Goal: Task Accomplishment & Management: Manage account settings

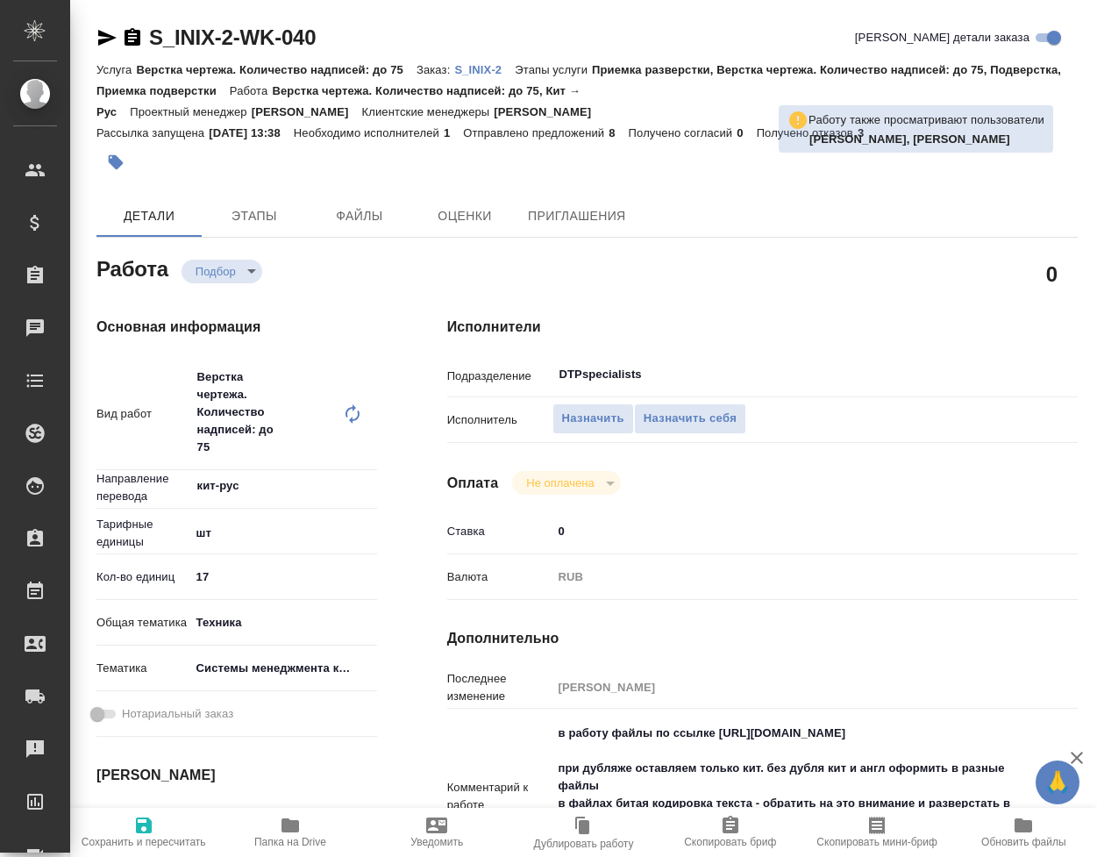
type textarea "x"
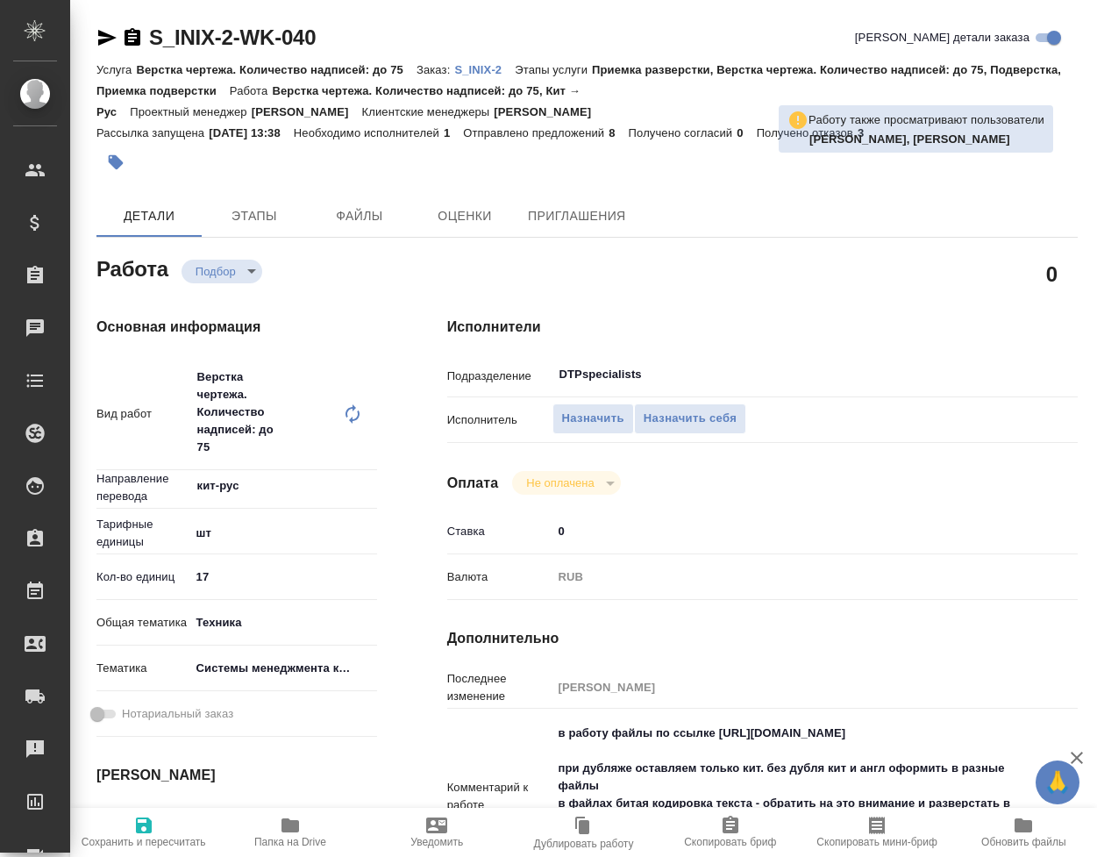
type textarea "x"
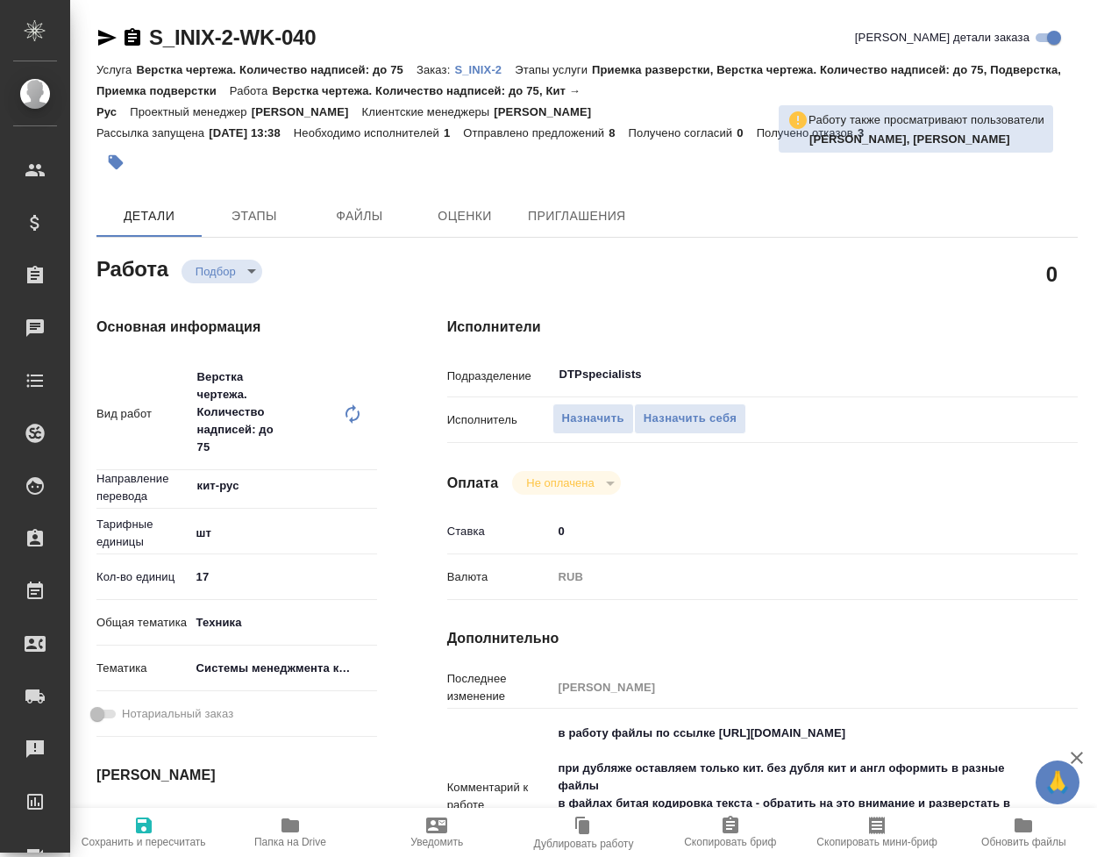
type textarea "x"
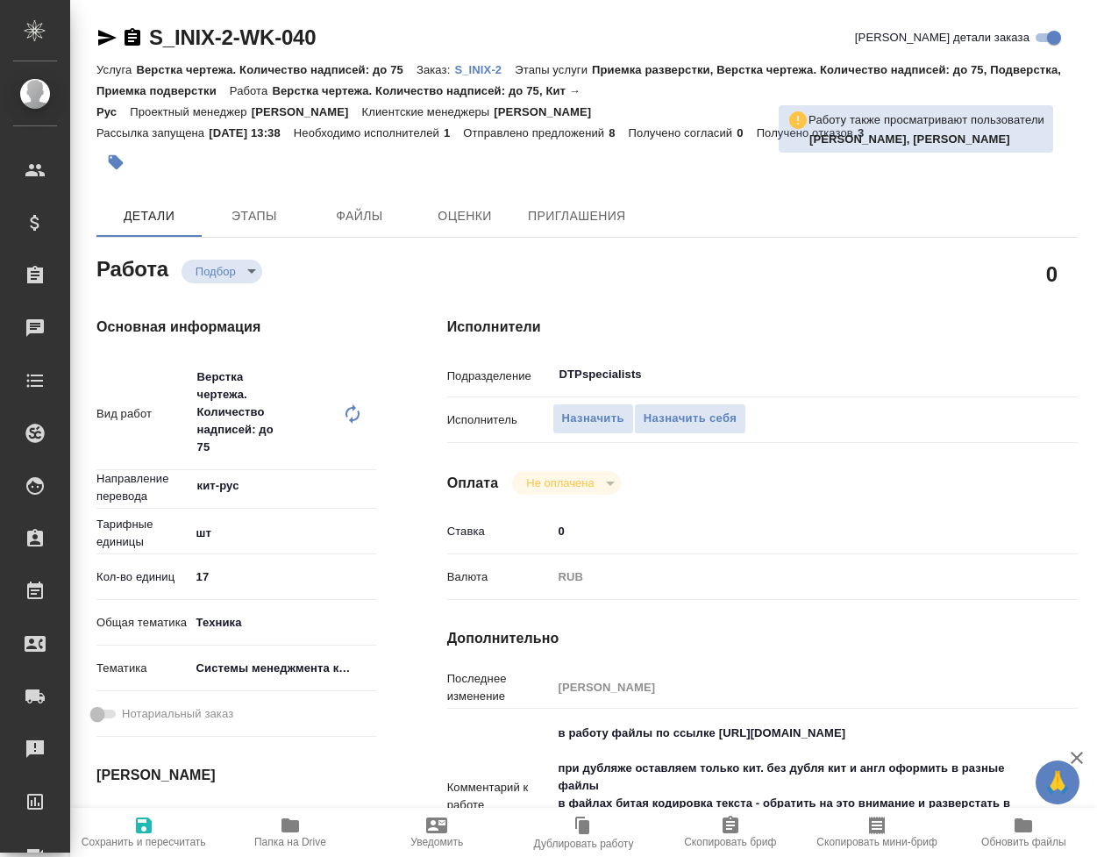
type textarea "x"
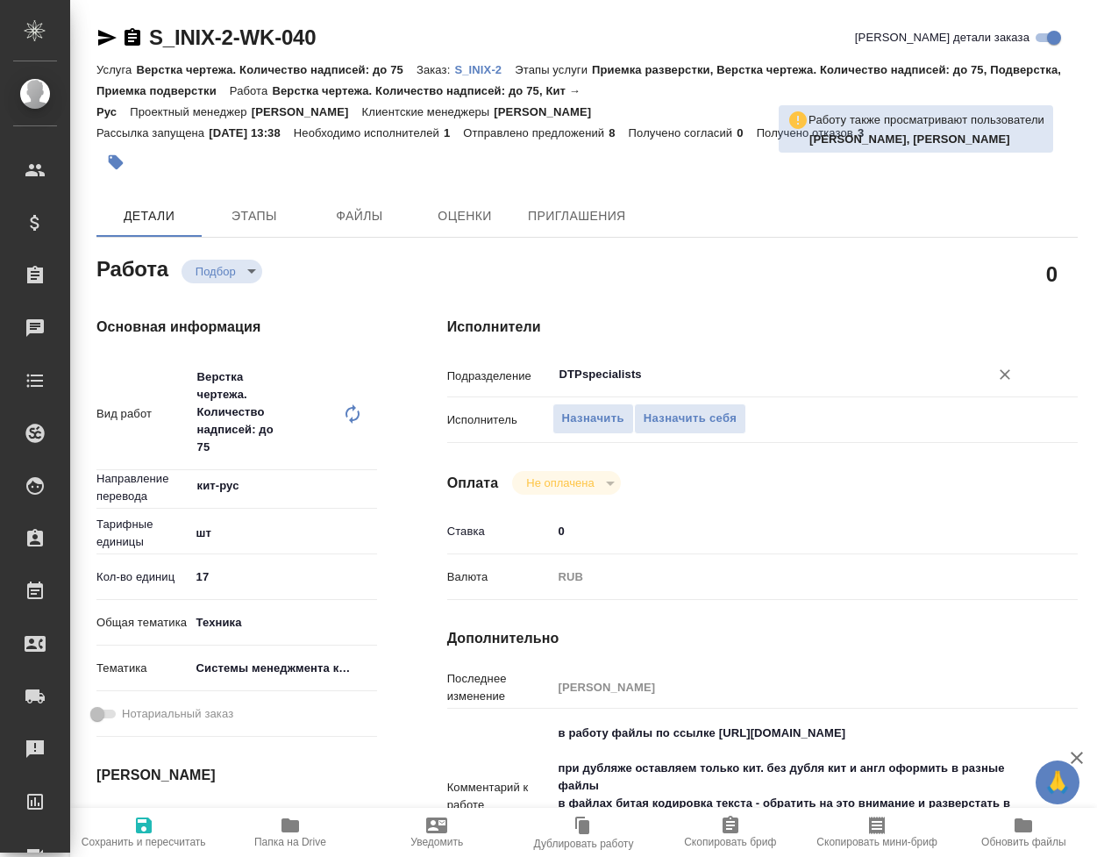
type textarea "x"
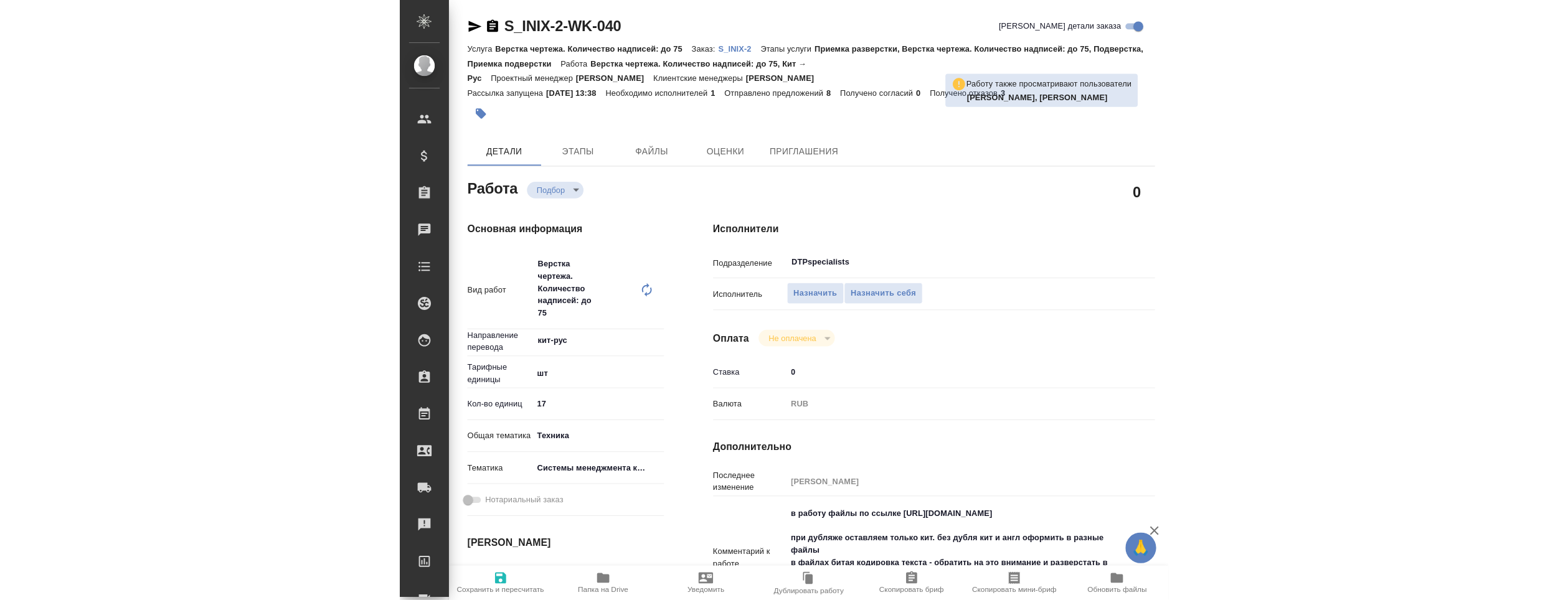
scroll to position [124, 0]
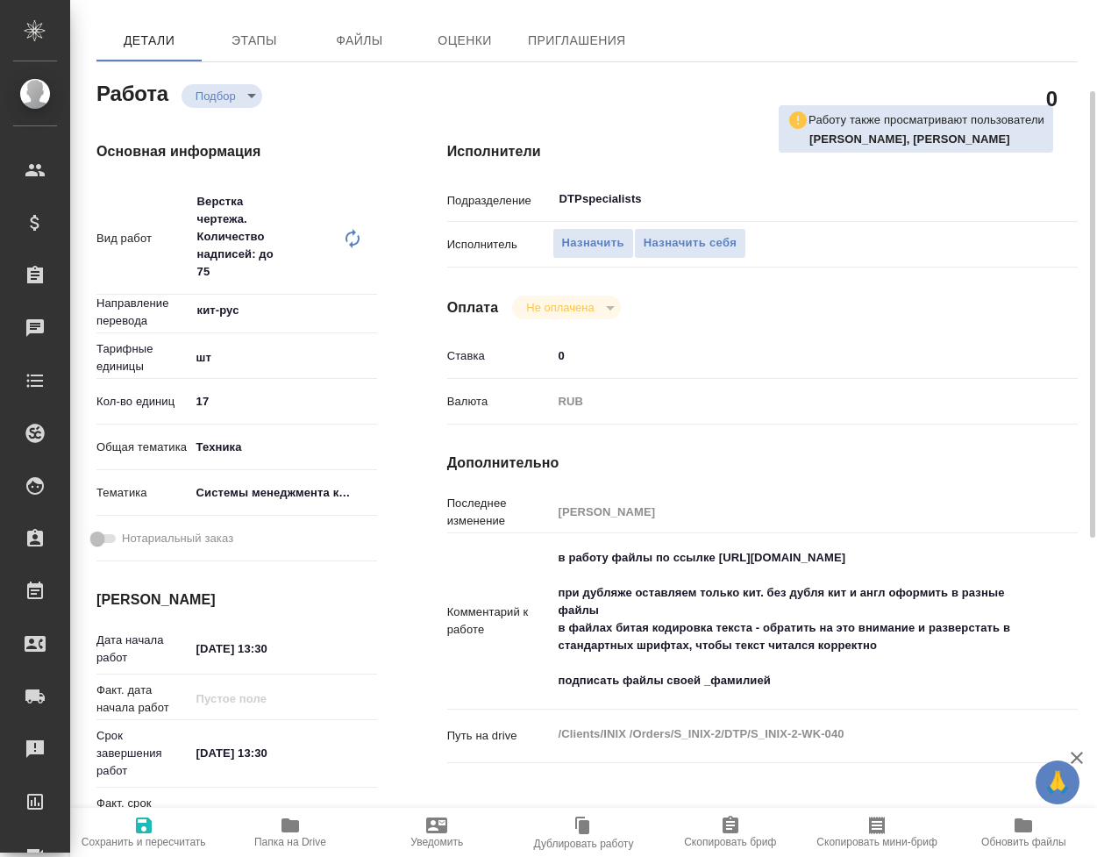
type textarea "x"
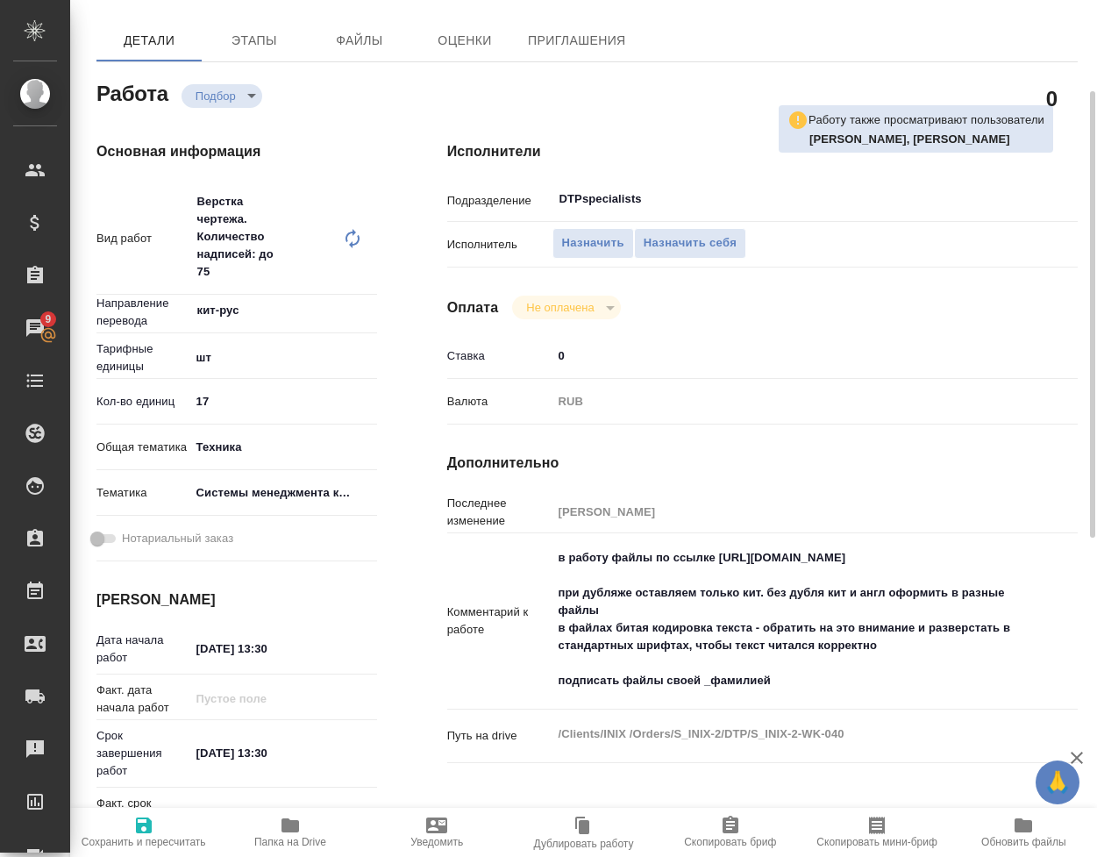
click at [297, 832] on icon "button" at bounding box center [290, 825] width 21 height 21
type textarea "x"
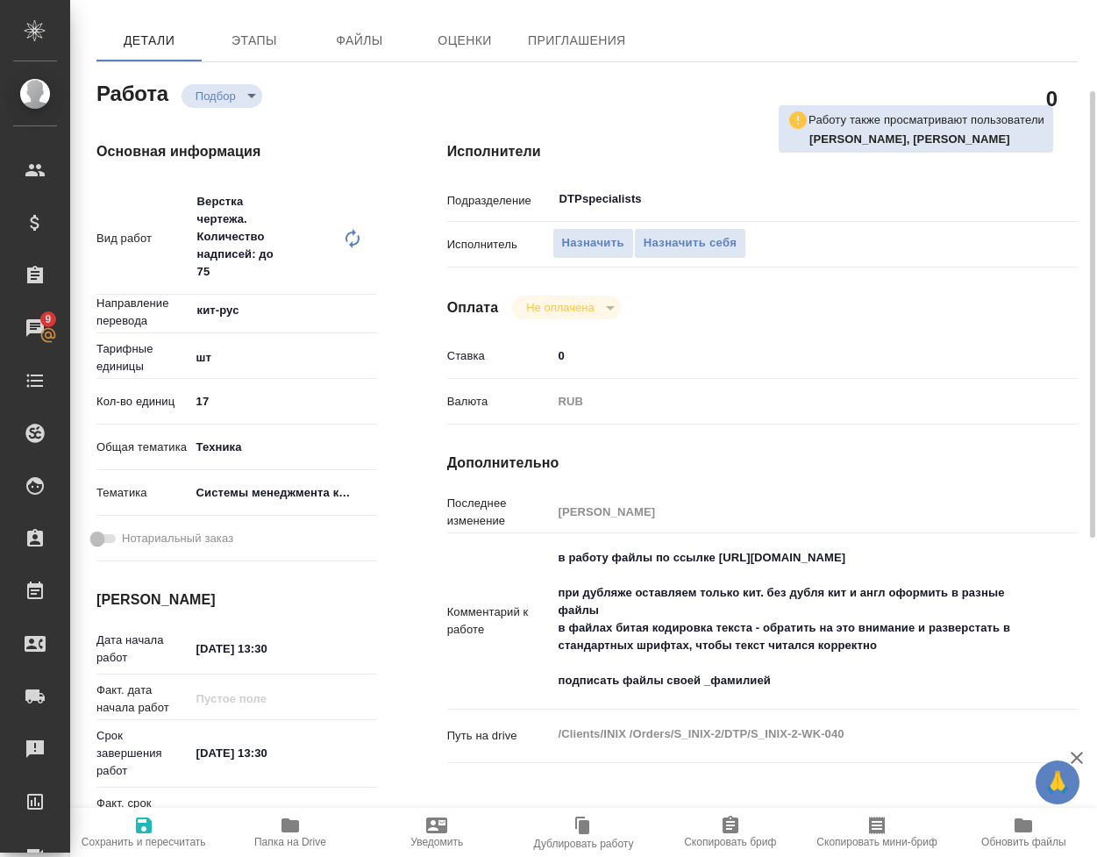
type textarea "x"
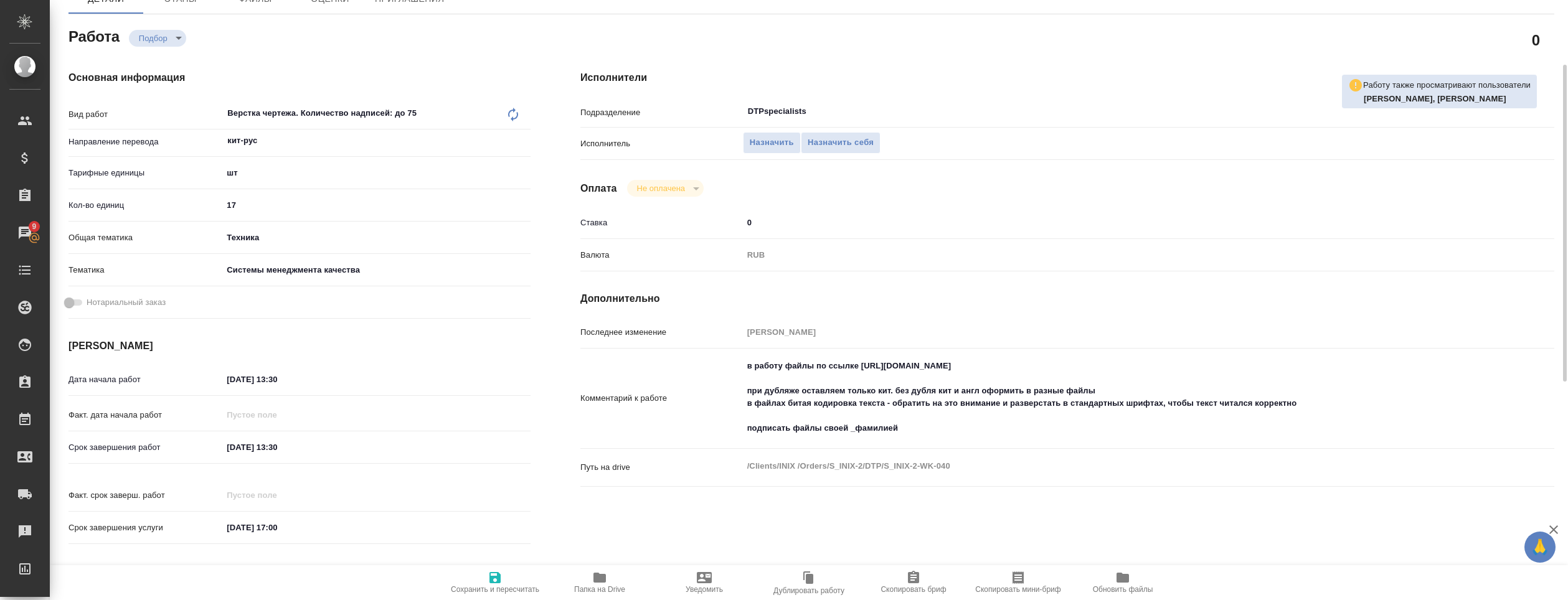
type textarea "x"
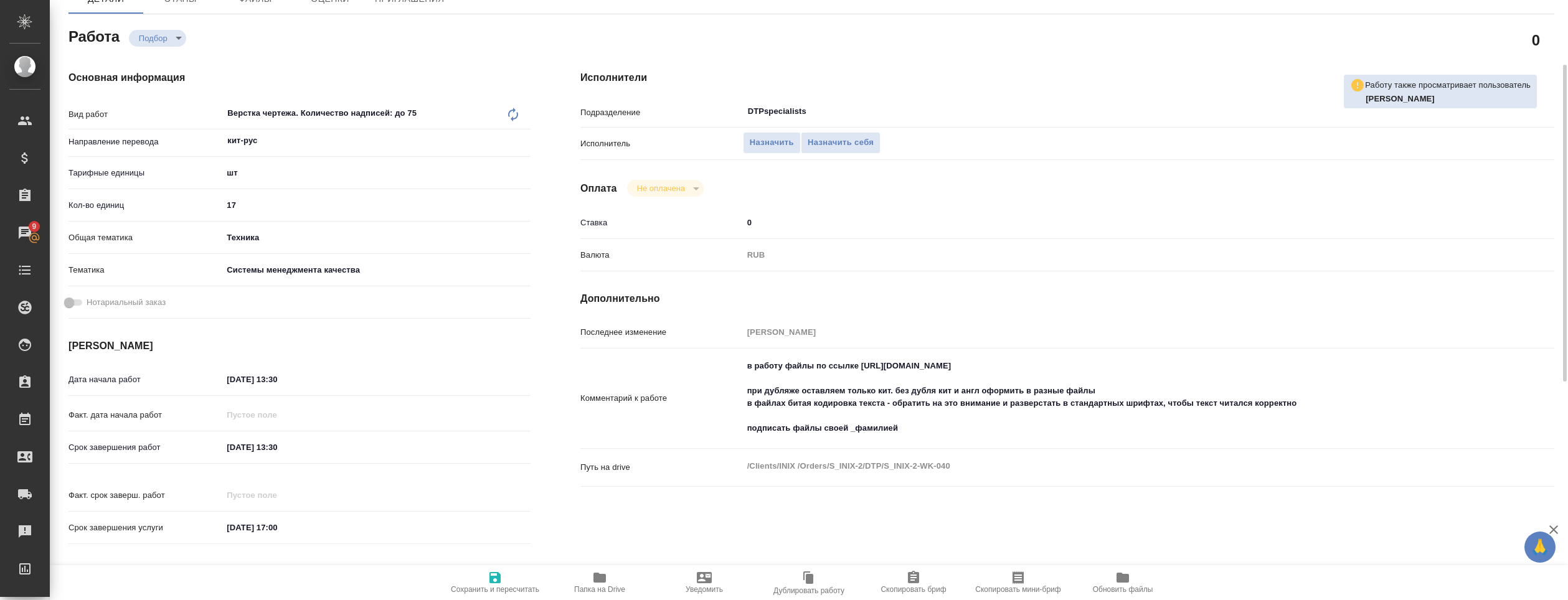
click at [778, 47] on div "Исполнители Подразделение DTPspecialists ​ Исполнитель Назначить Назначить себя…" at bounding box center [1067, 311] width 1023 height 532
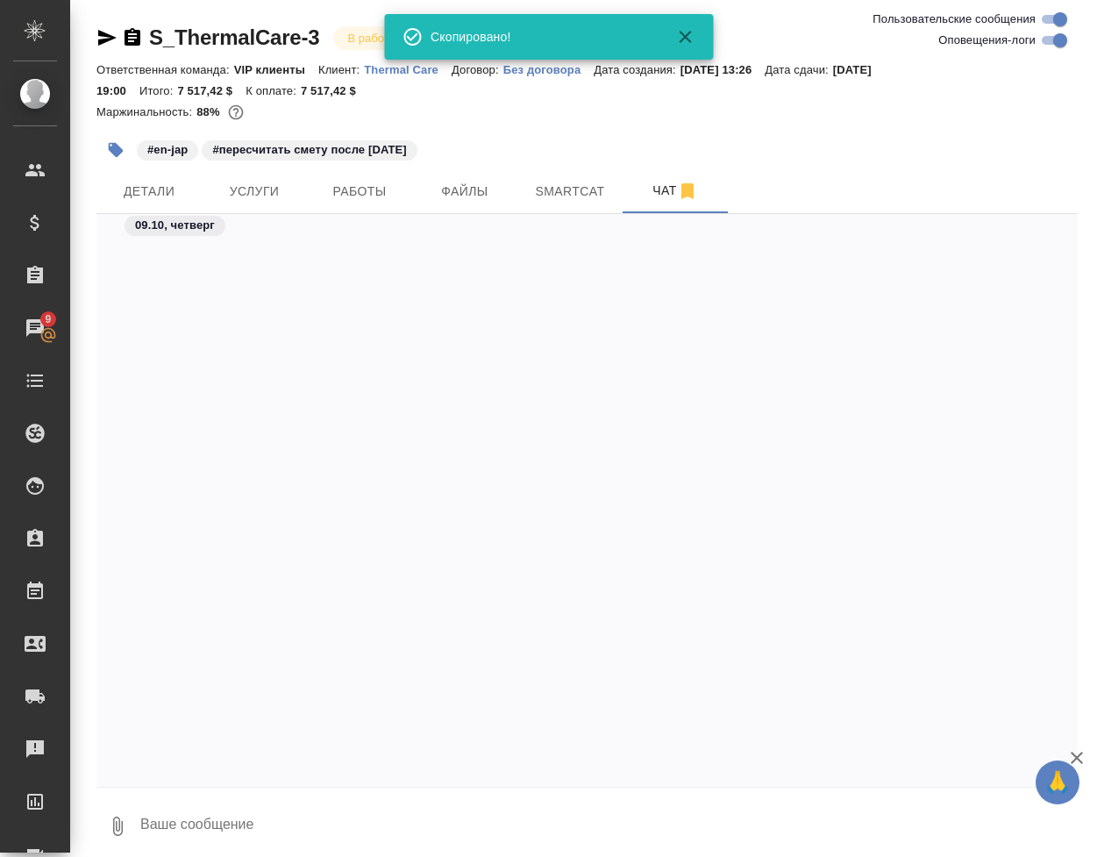
scroll to position [17426, 0]
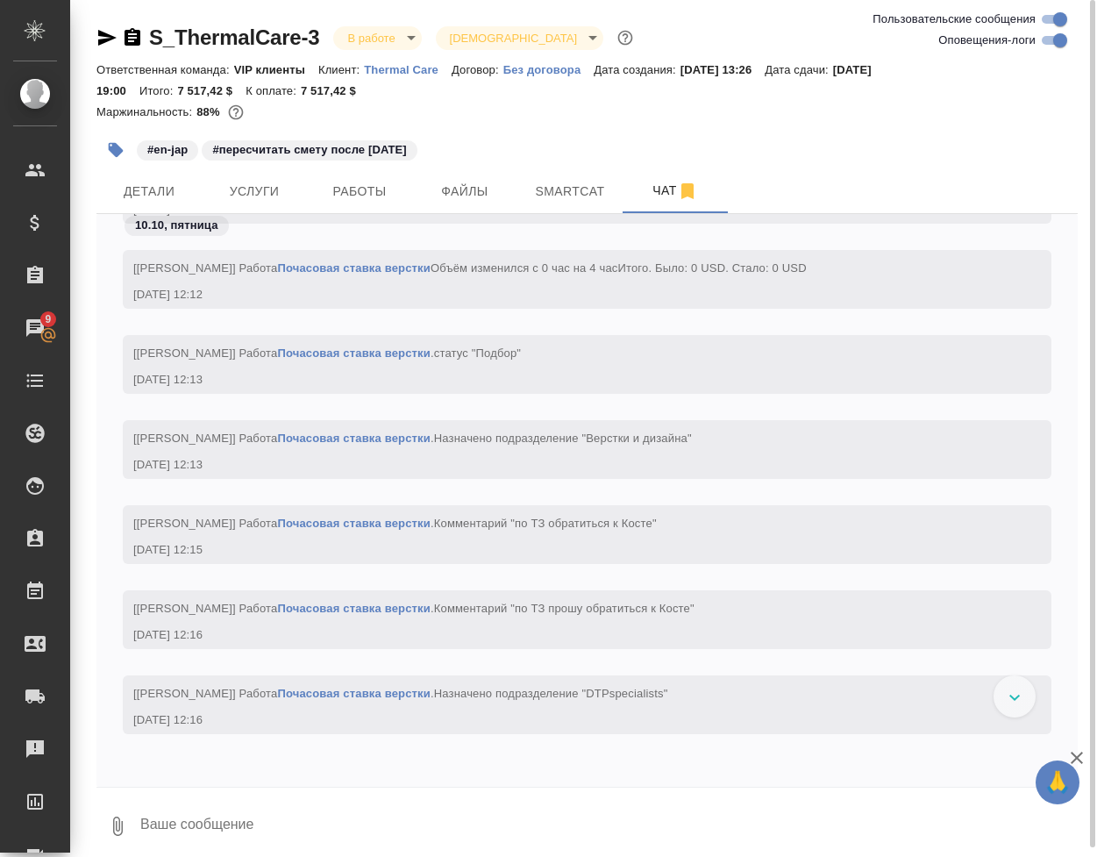
scroll to position [17436, 0]
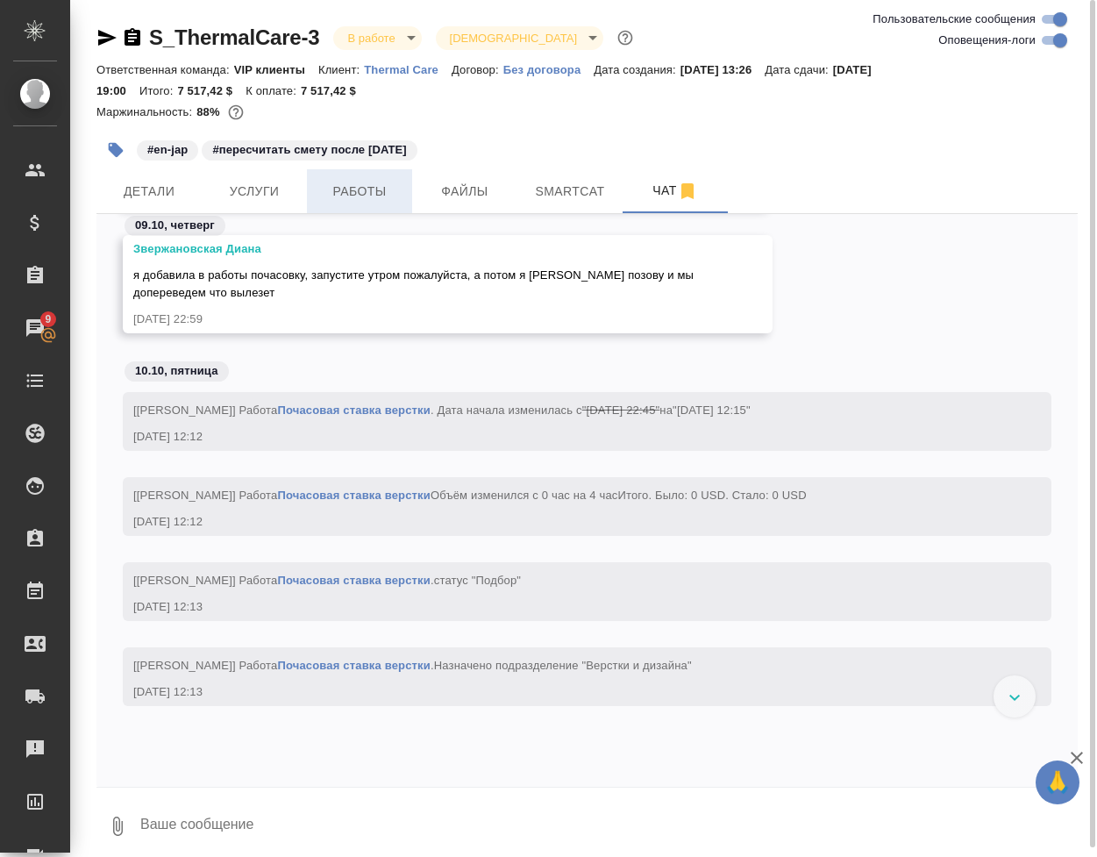
click at [379, 195] on span "Работы" at bounding box center [359, 192] width 84 height 22
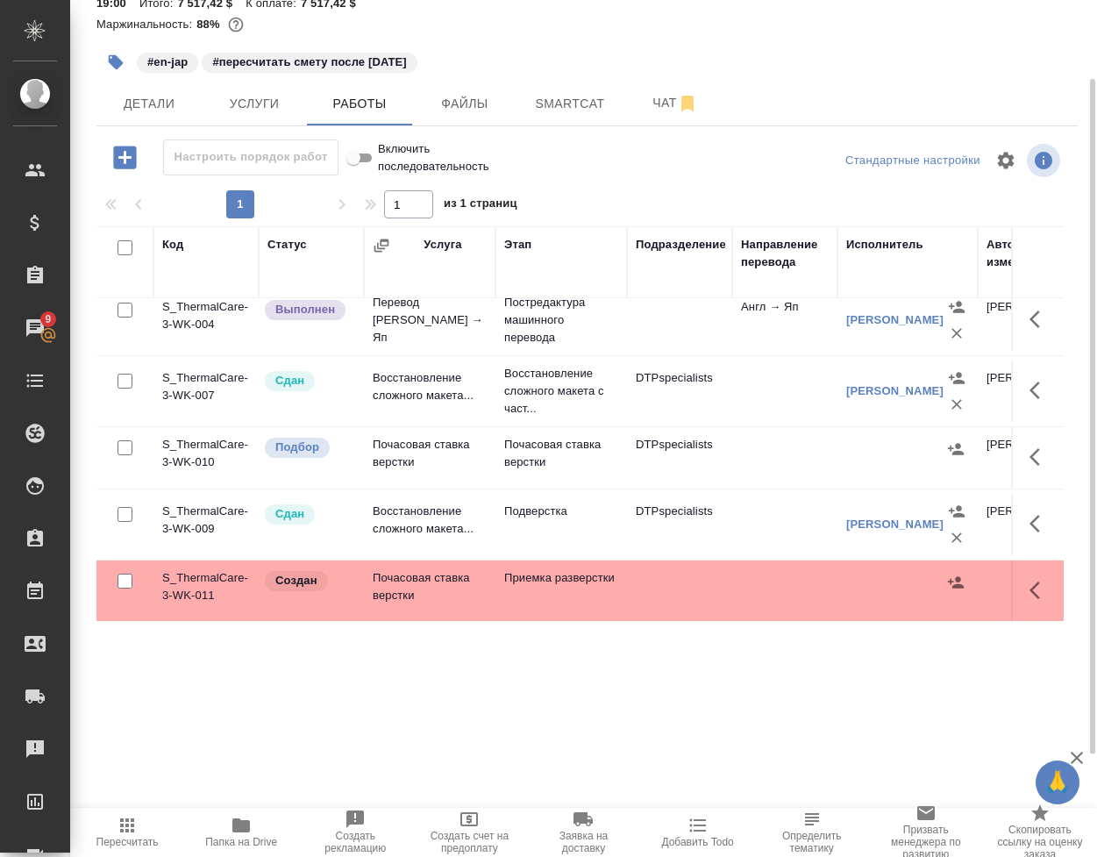
scroll to position [29, 0]
